Goal: Task Accomplishment & Management: Use online tool/utility

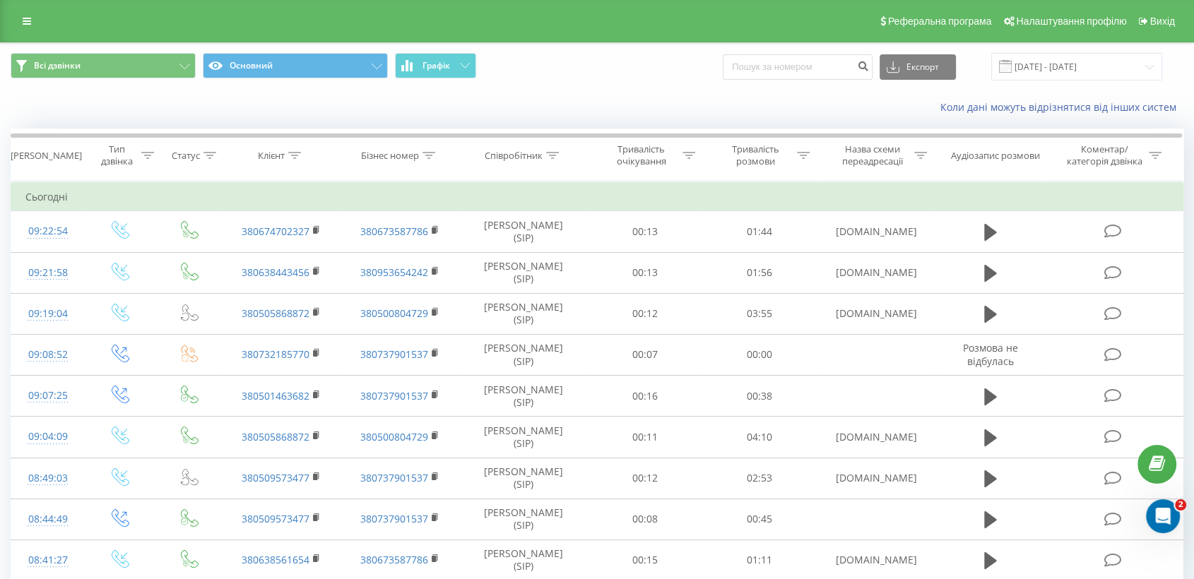
click at [50, 25] on div "Реферальна програма Налаштування профілю Вихід" at bounding box center [597, 21] width 1194 height 42
click at [33, 19] on link at bounding box center [26, 21] width 25 height 20
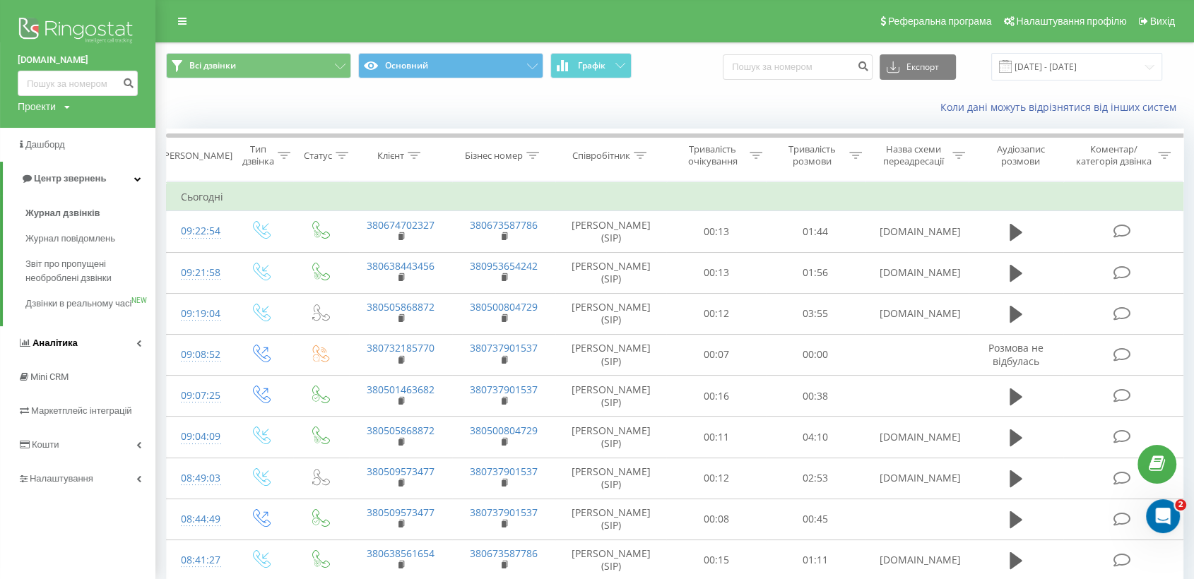
click at [71, 348] on span "Аналiтика" at bounding box center [55, 343] width 45 height 11
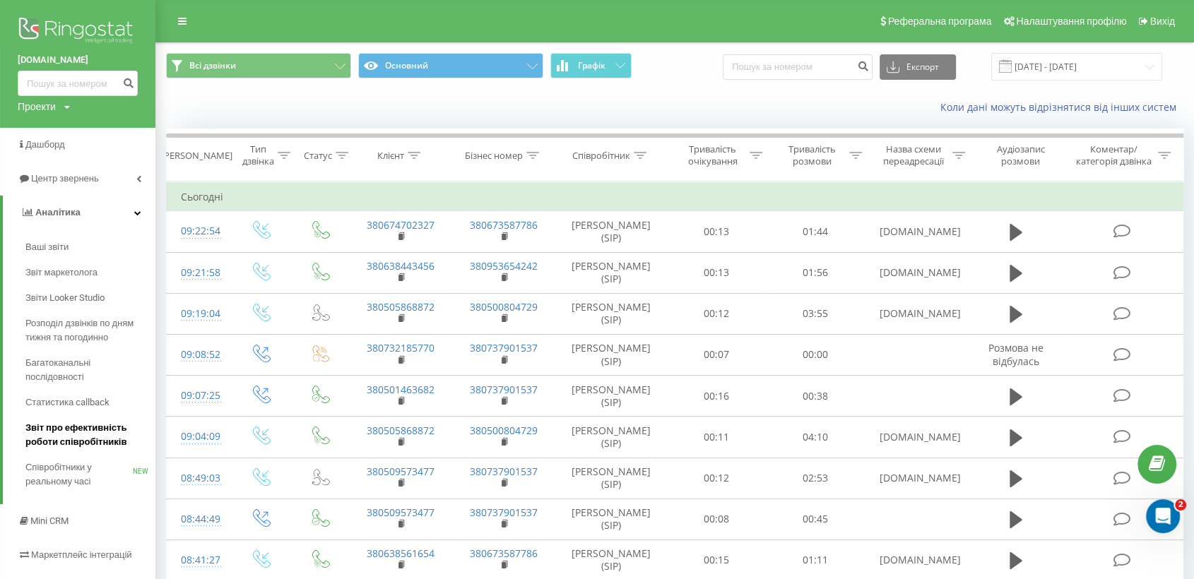
click at [96, 437] on span "Звіт про ефективність роботи співробітників" at bounding box center [86, 435] width 123 height 28
click at [107, 437] on span "Звіт про ефективність роботи співробітників" at bounding box center [86, 435] width 123 height 28
click at [107, 444] on span "Звіт про ефективність роботи співробітників" at bounding box center [86, 435] width 123 height 28
click at [68, 440] on span "Звіт про ефективність роботи співробітників" at bounding box center [86, 435] width 123 height 28
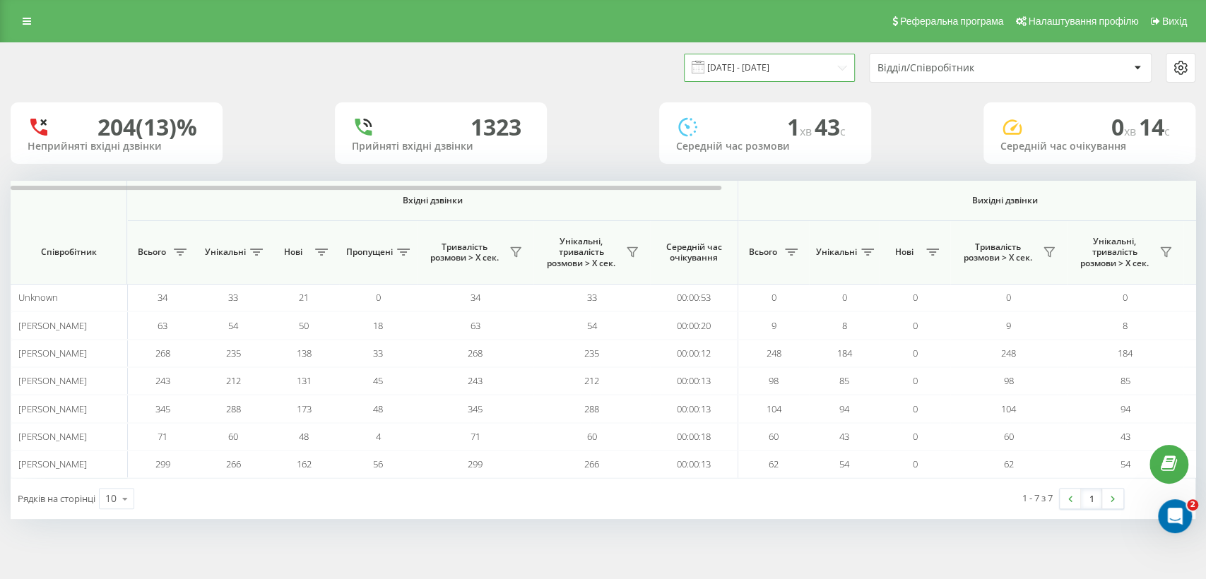
click at [842, 64] on input "[DATE] - [DATE]" at bounding box center [769, 68] width 171 height 28
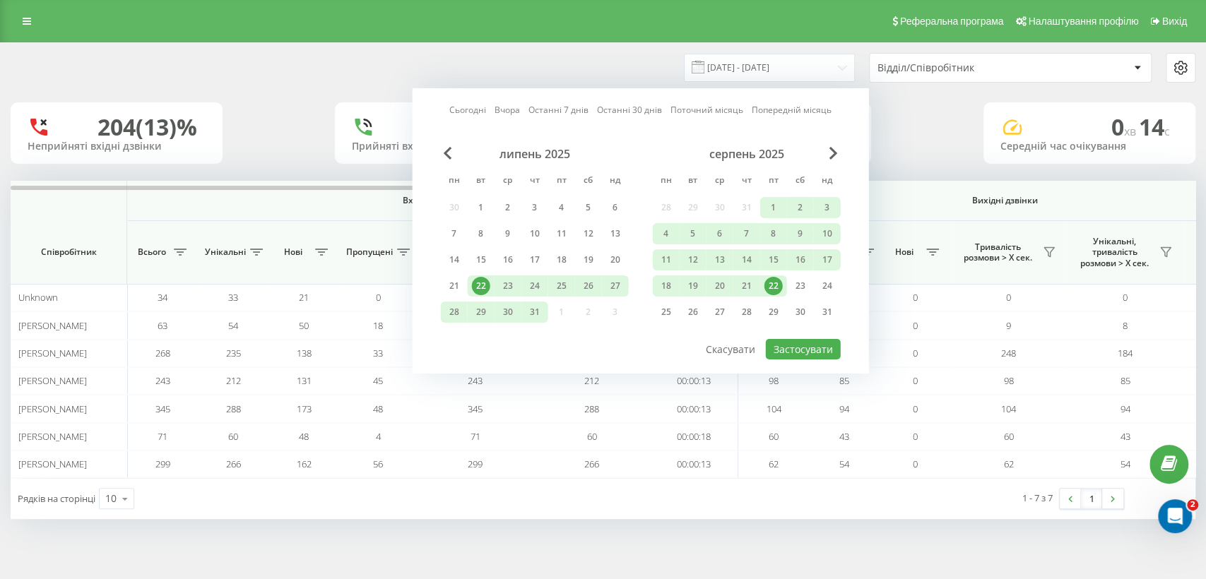
click at [779, 278] on div "22" at bounding box center [774, 286] width 18 height 18
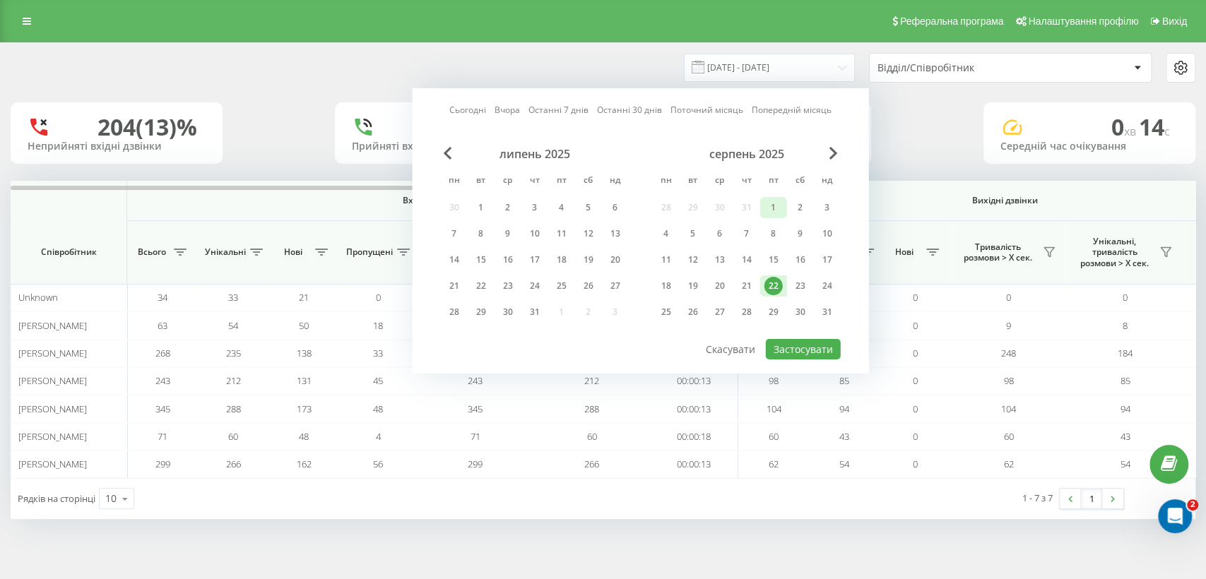
click at [772, 207] on div "1" at bounding box center [774, 208] width 18 height 18
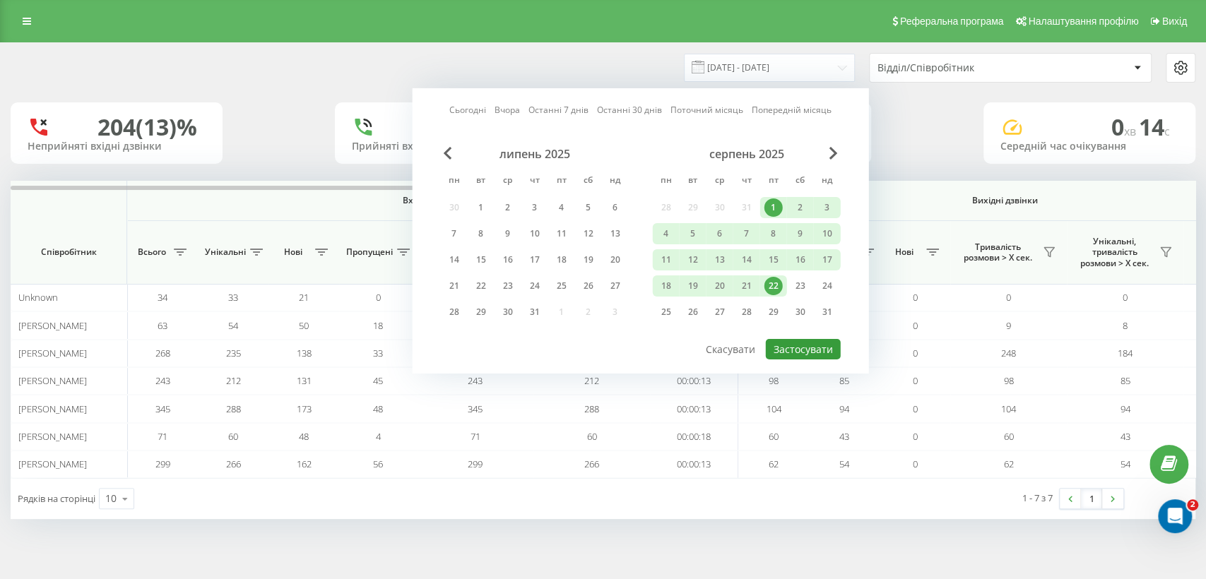
click at [803, 339] on button "Застосувати" at bounding box center [803, 349] width 75 height 20
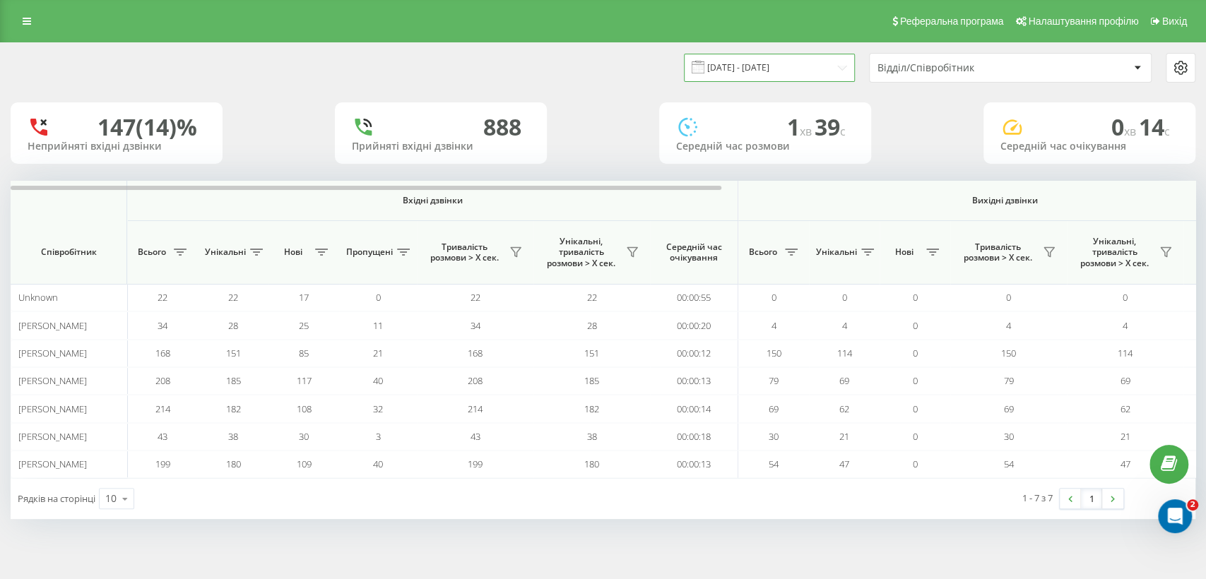
click at [837, 71] on input "01.08.2025 - 22.08.2025" at bounding box center [769, 68] width 171 height 28
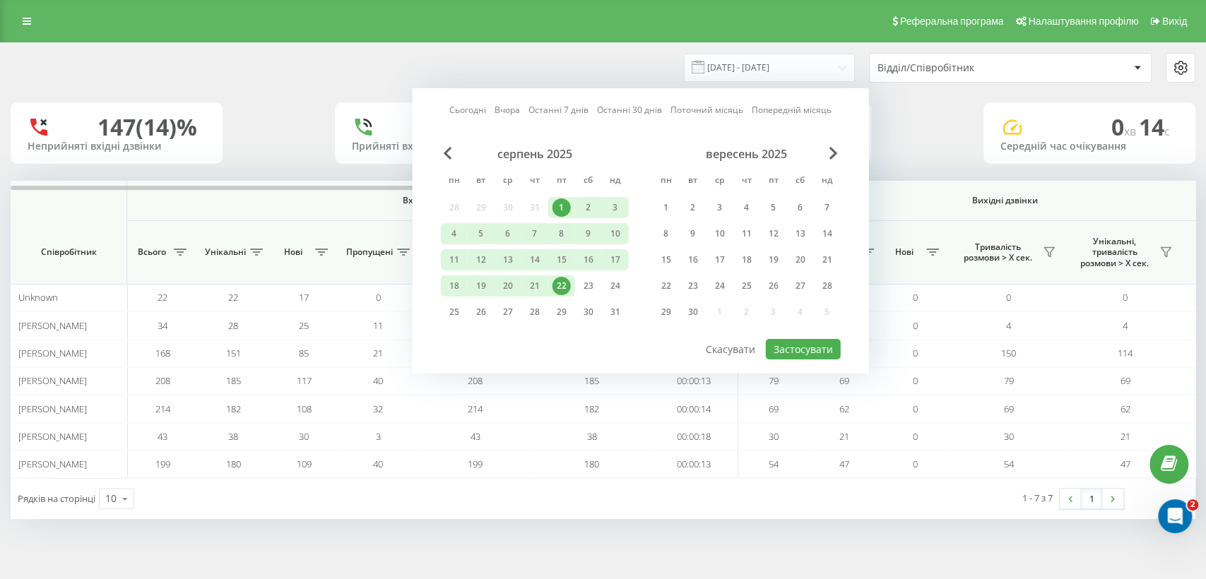
click at [565, 282] on div "22" at bounding box center [562, 286] width 18 height 18
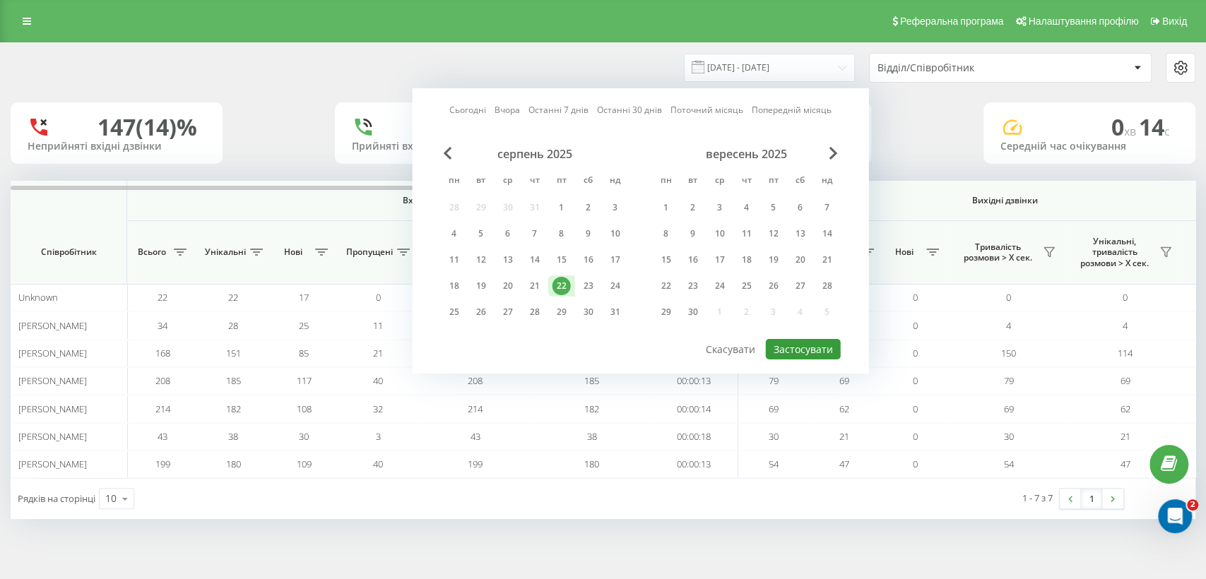
click at [783, 348] on button "Застосувати" at bounding box center [803, 349] width 75 height 20
type input "22.08.2025 - 22.08.2025"
